Goal: Book appointment/travel/reservation

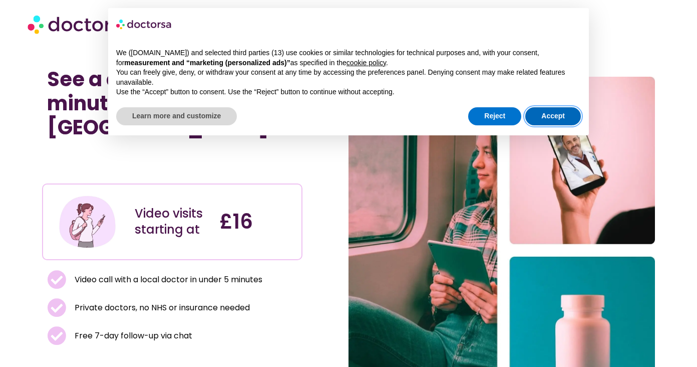
click at [557, 114] on button "Accept" at bounding box center [554, 116] width 56 height 18
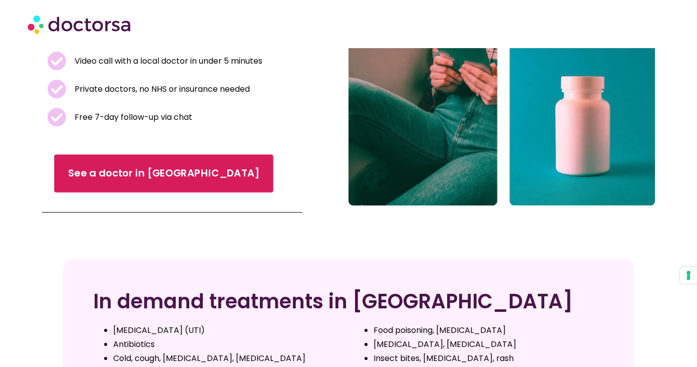
scroll to position [240, 0]
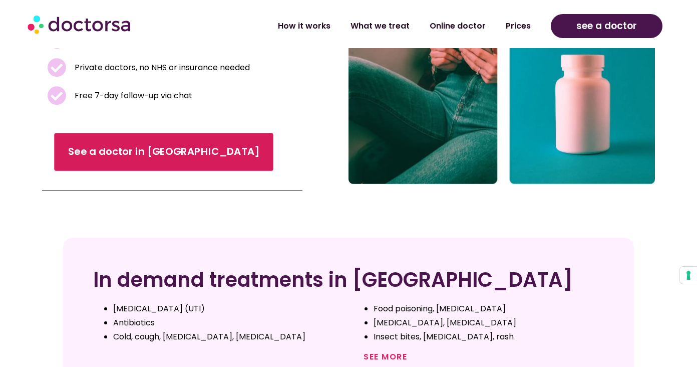
click at [113, 145] on span "See a doctor in [GEOGRAPHIC_DATA]" at bounding box center [163, 152] width 191 height 15
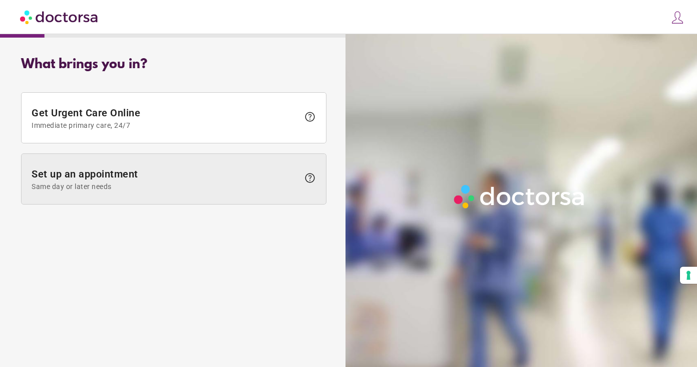
click at [167, 177] on span "Set up an appointment Same day or later needs" at bounding box center [166, 179] width 268 height 23
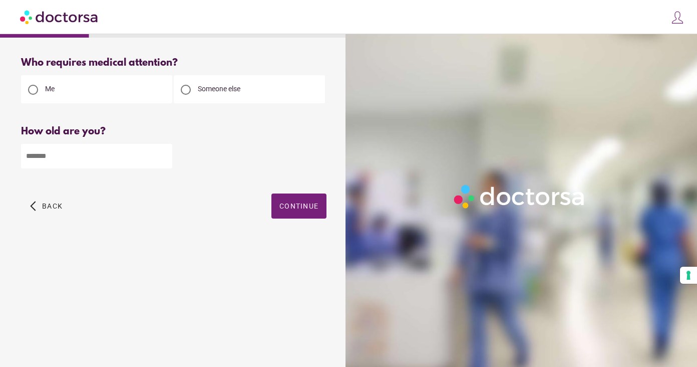
click at [226, 79] on div "Someone else" at bounding box center [249, 89] width 151 height 28
click at [223, 83] on div "Someone else" at bounding box center [249, 89] width 151 height 28
click at [237, 93] on span "Someone else" at bounding box center [219, 89] width 43 height 8
click at [99, 153] on input "number" at bounding box center [96, 156] width 151 height 25
type input "**"
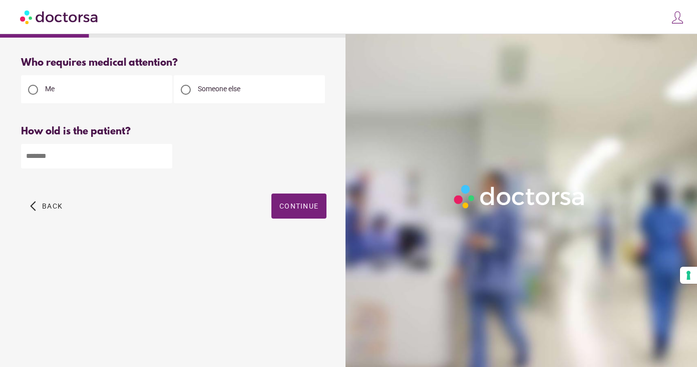
click at [304, 203] on span "Continue" at bounding box center [299, 206] width 39 height 8
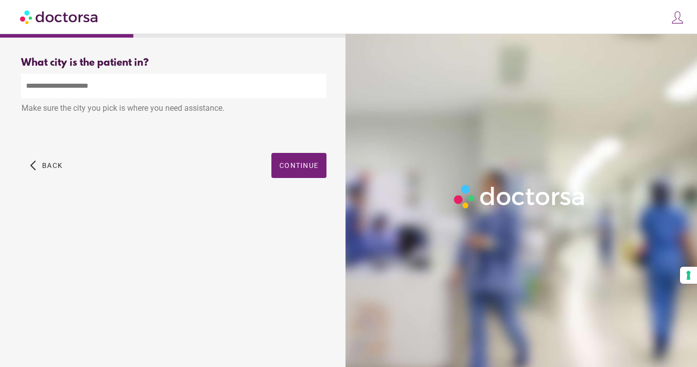
drag, startPoint x: 84, startPoint y: 79, endPoint x: 395, endPoint y: 148, distance: 318.3
click at [85, 80] on input "text" at bounding box center [174, 86] width 306 height 25
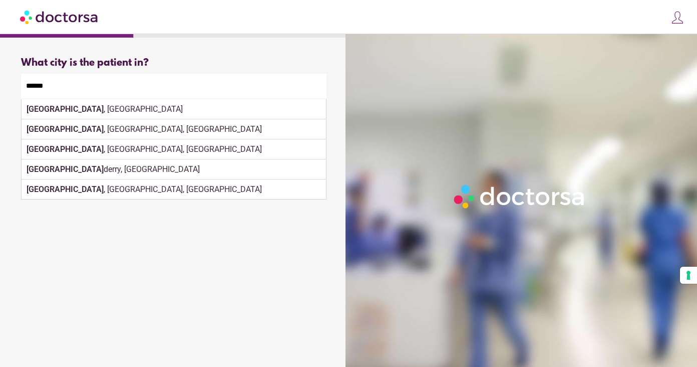
click at [74, 113] on div "London , UK" at bounding box center [174, 109] width 305 height 20
type input "**********"
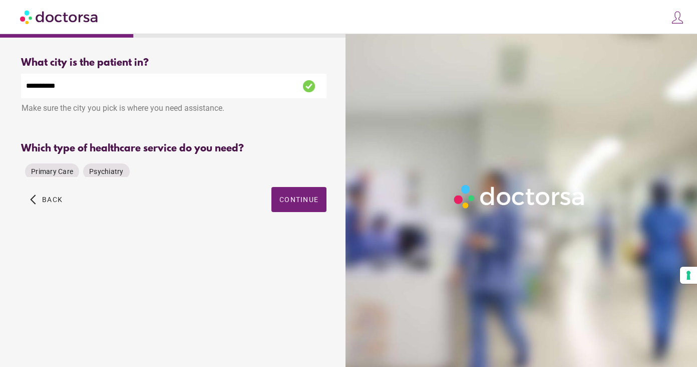
click at [290, 166] on div "Primary Care Psychiatry" at bounding box center [174, 171] width 306 height 24
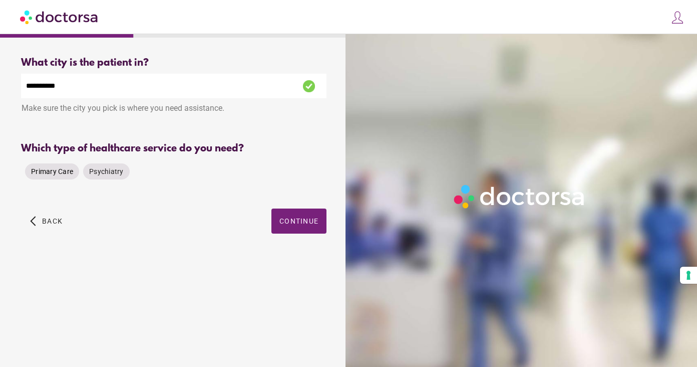
click at [49, 174] on span "Primary Care" at bounding box center [52, 171] width 42 height 8
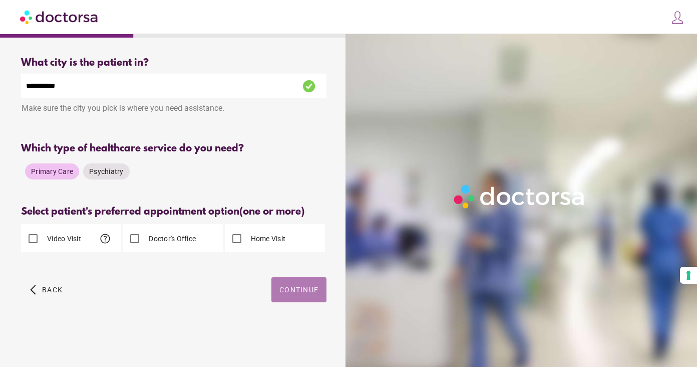
click at [294, 296] on span "button" at bounding box center [299, 289] width 55 height 25
